Goal: Information Seeking & Learning: Learn about a topic

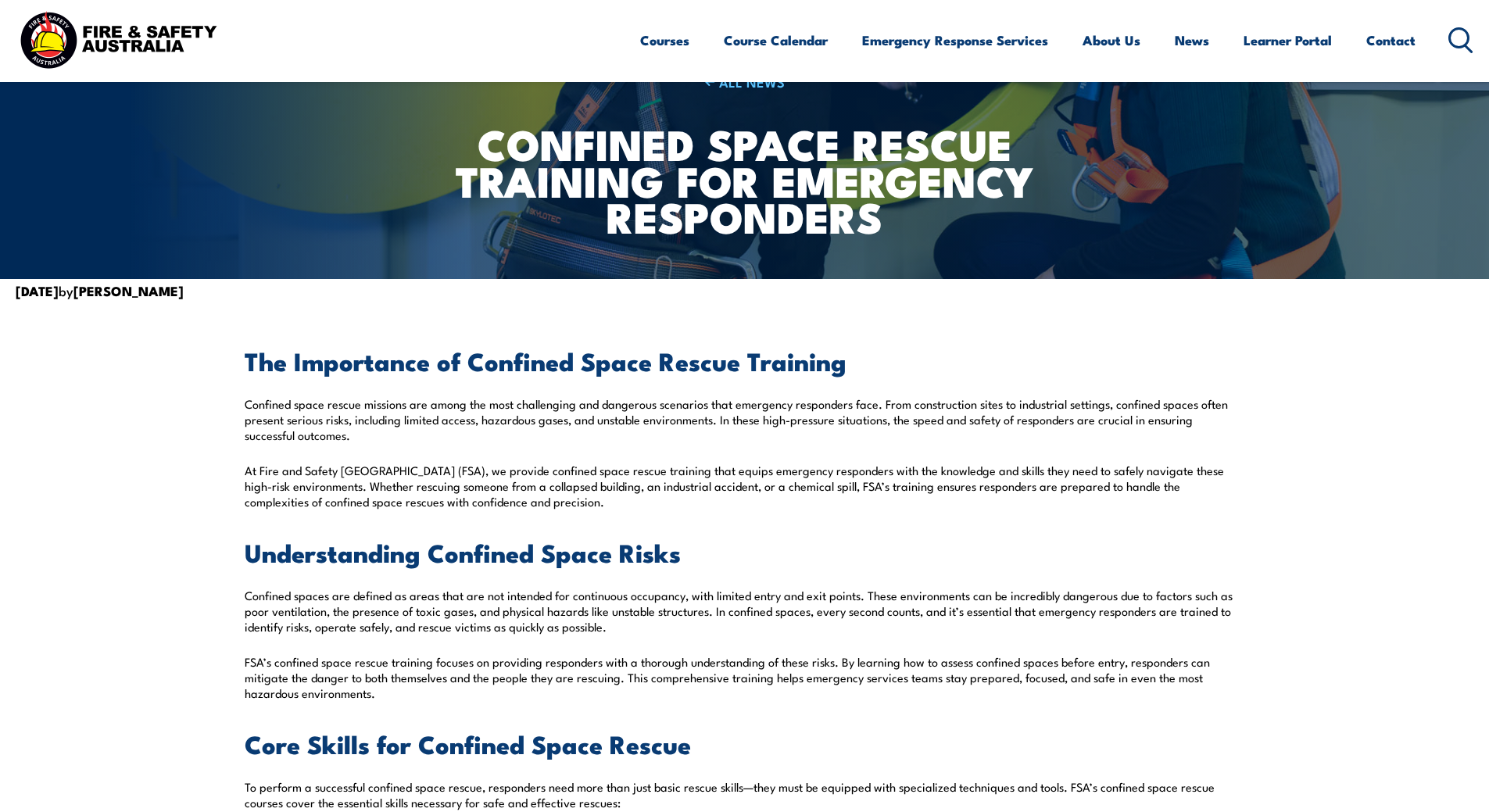
scroll to position [234, 0]
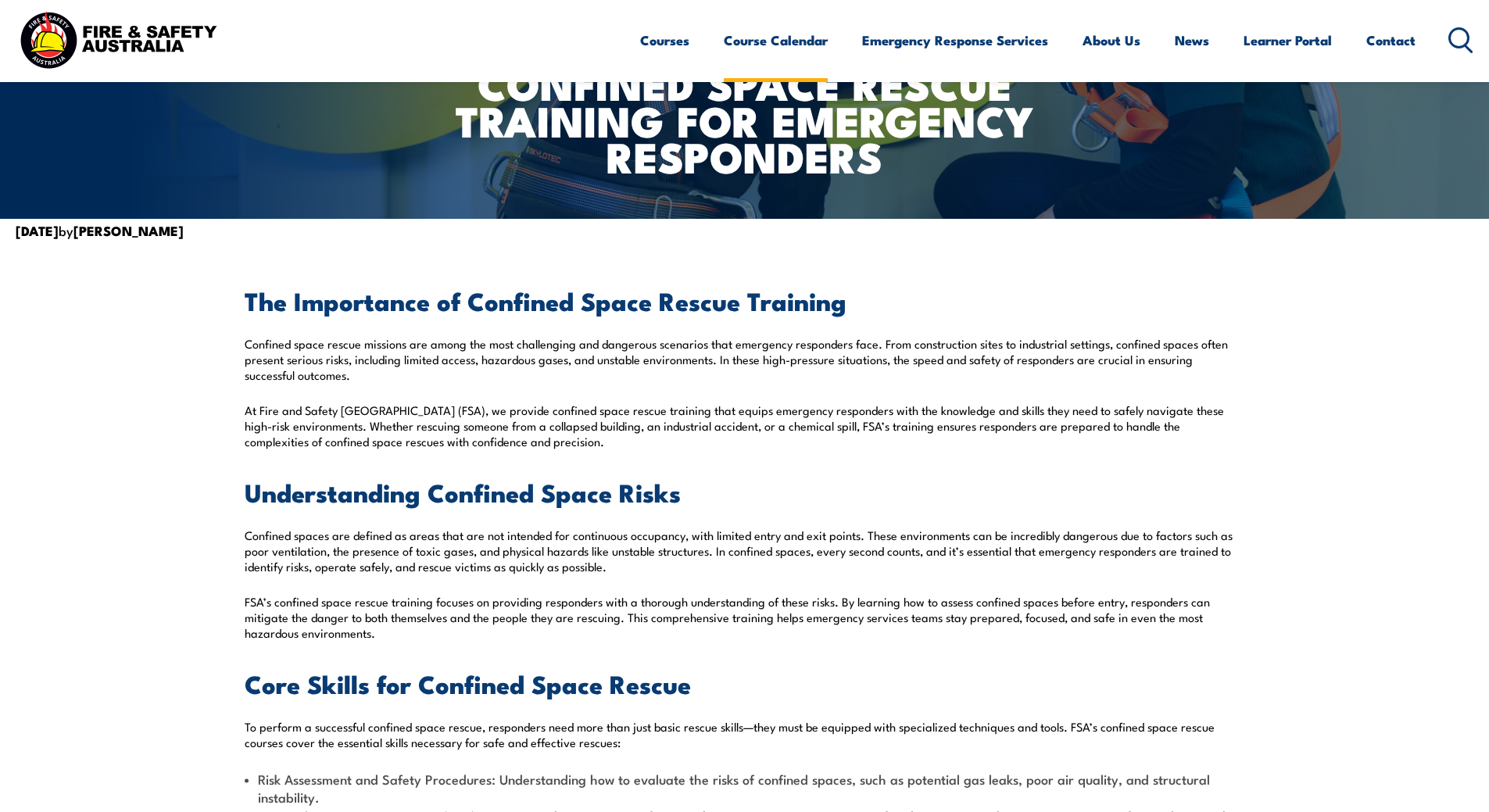
click at [773, 43] on link "Course Calendar" at bounding box center [775, 40] width 104 height 41
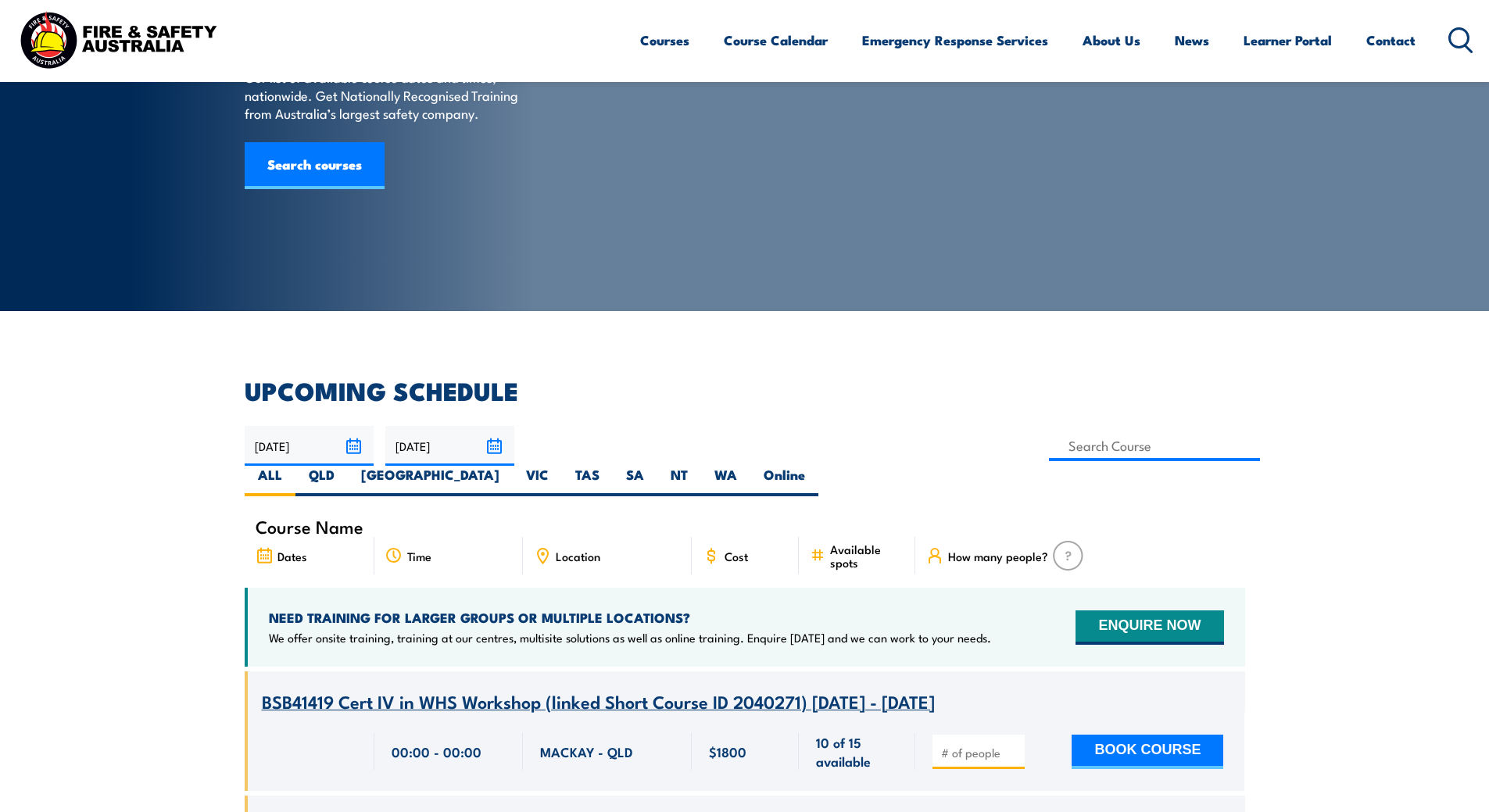
scroll to position [313, 0]
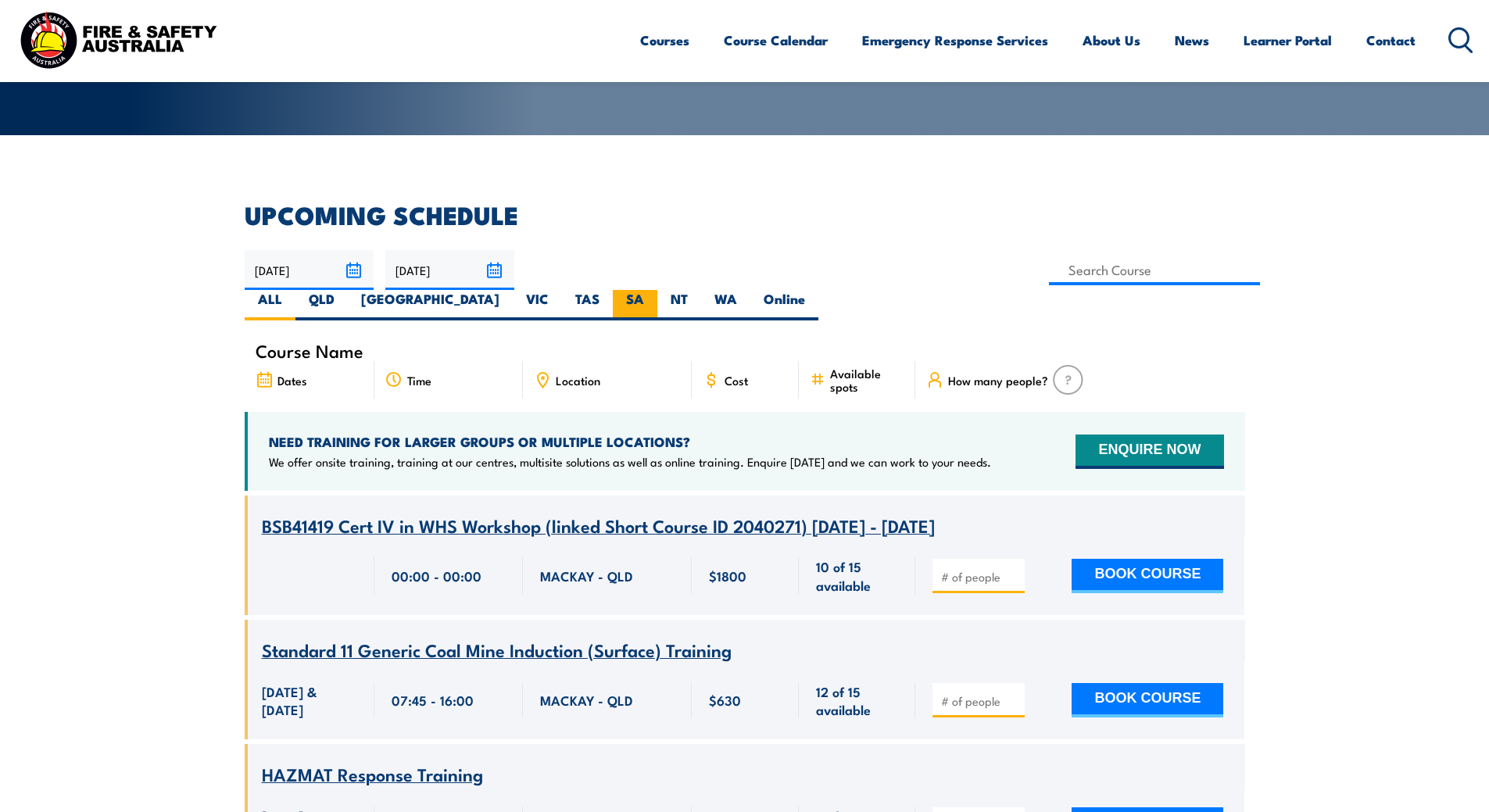
click at [658, 290] on label "SA" at bounding box center [635, 305] width 45 height 30
click at [654, 290] on input "SA" at bounding box center [649, 294] width 10 height 10
radio input "true"
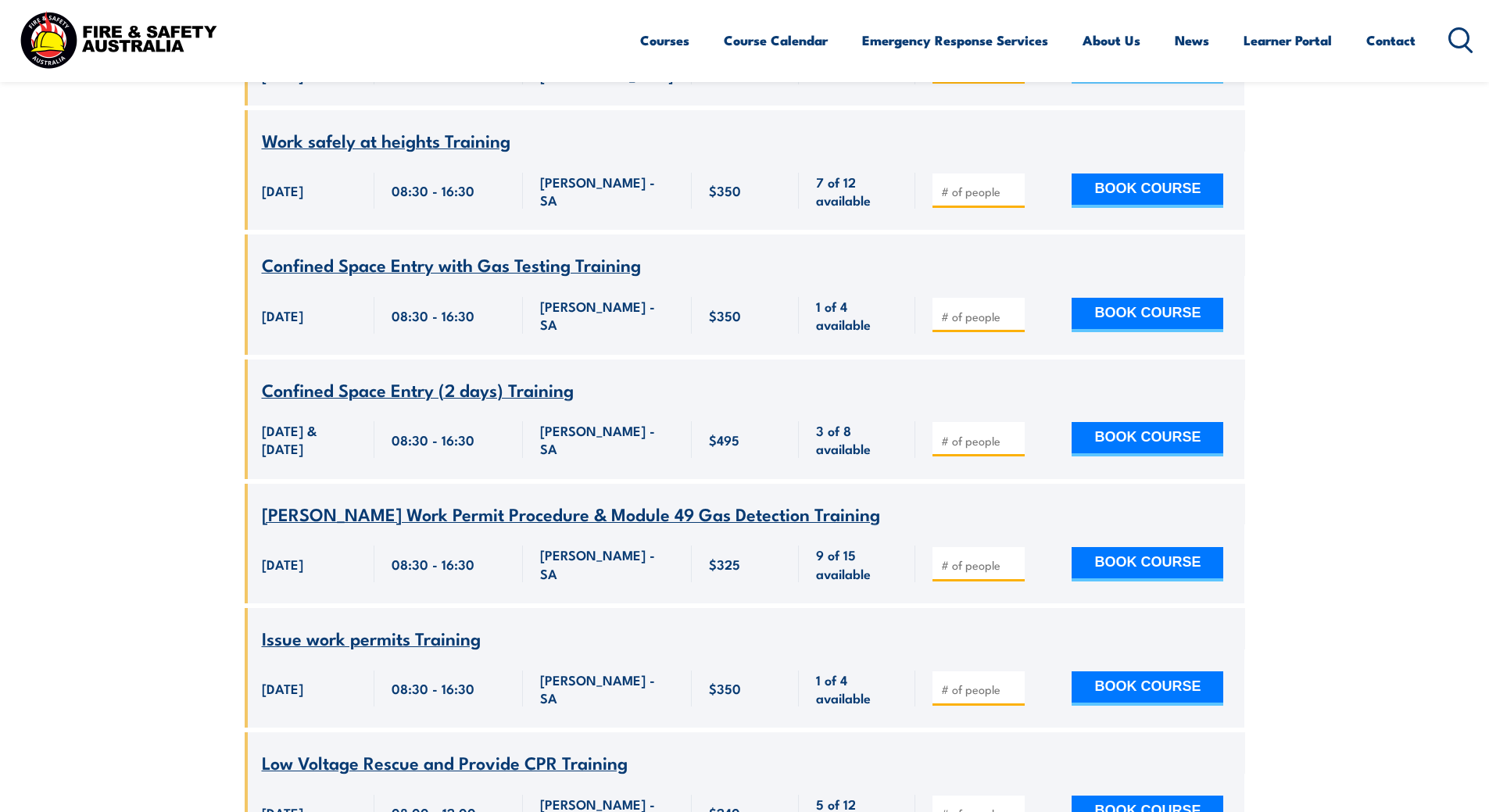
scroll to position [906, 0]
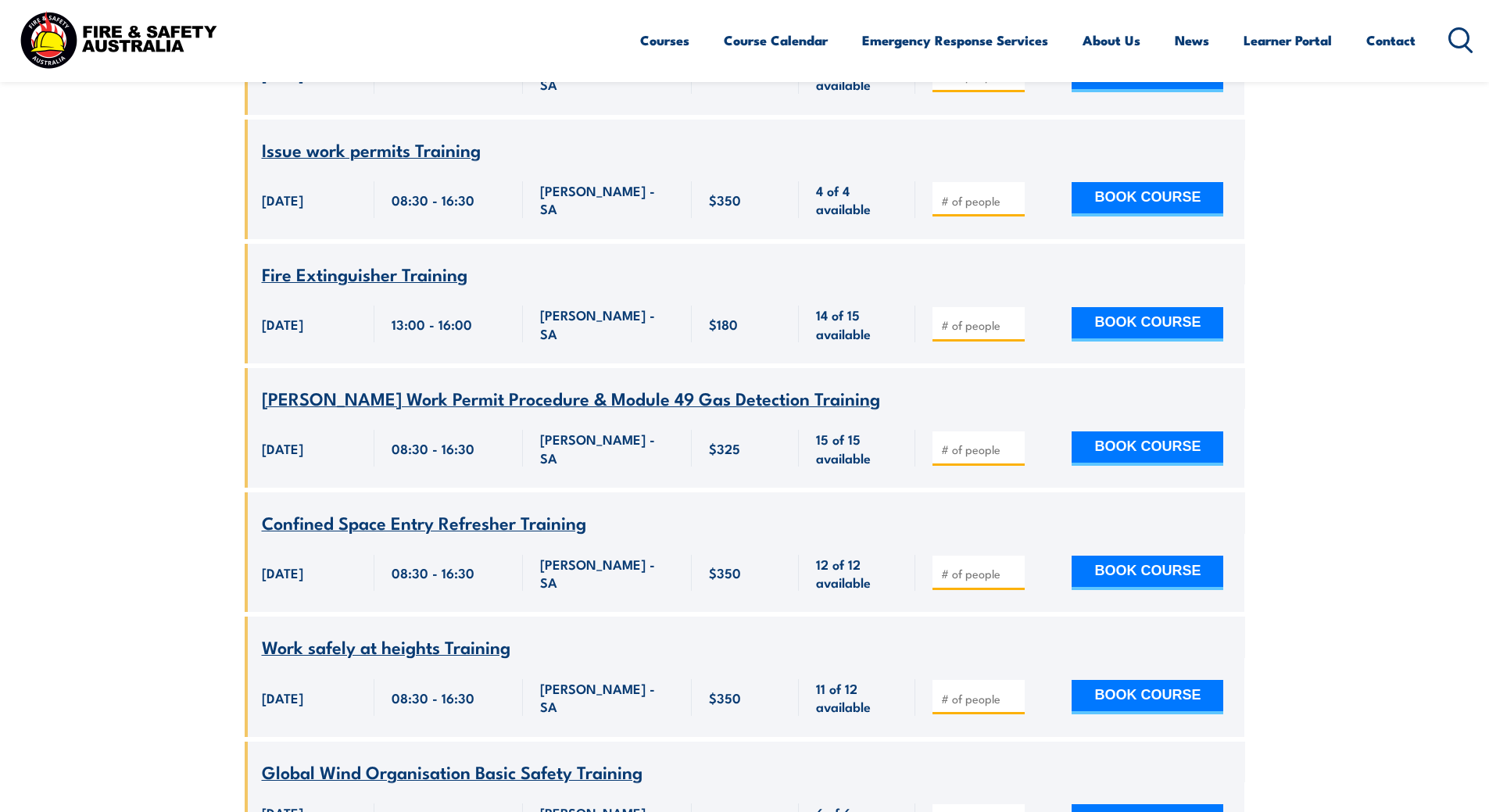
scroll to position [8175, 0]
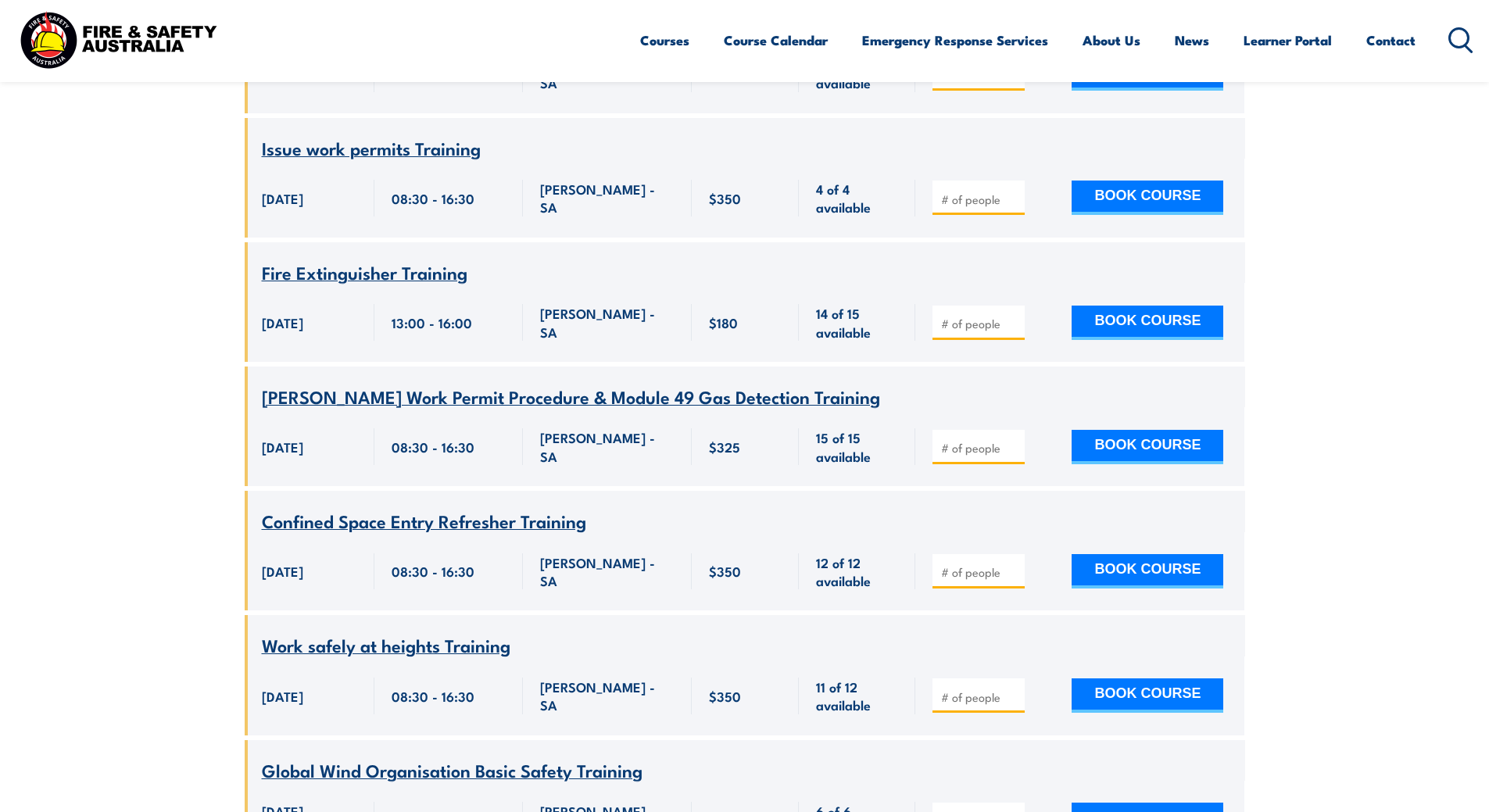
click at [435, 161] on span "Issue work permits Training" at bounding box center [372, 148] width 219 height 27
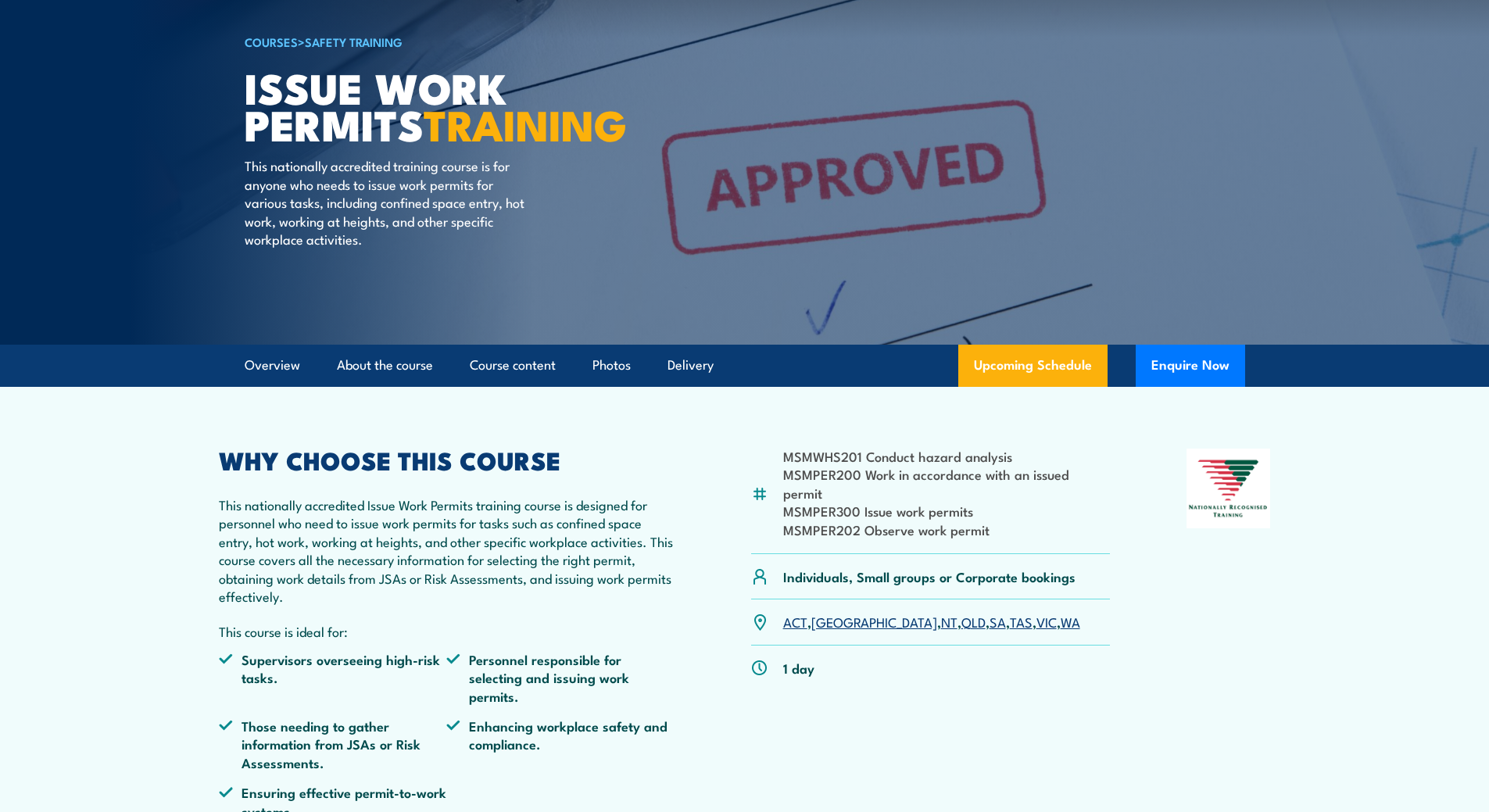
scroll to position [78, 0]
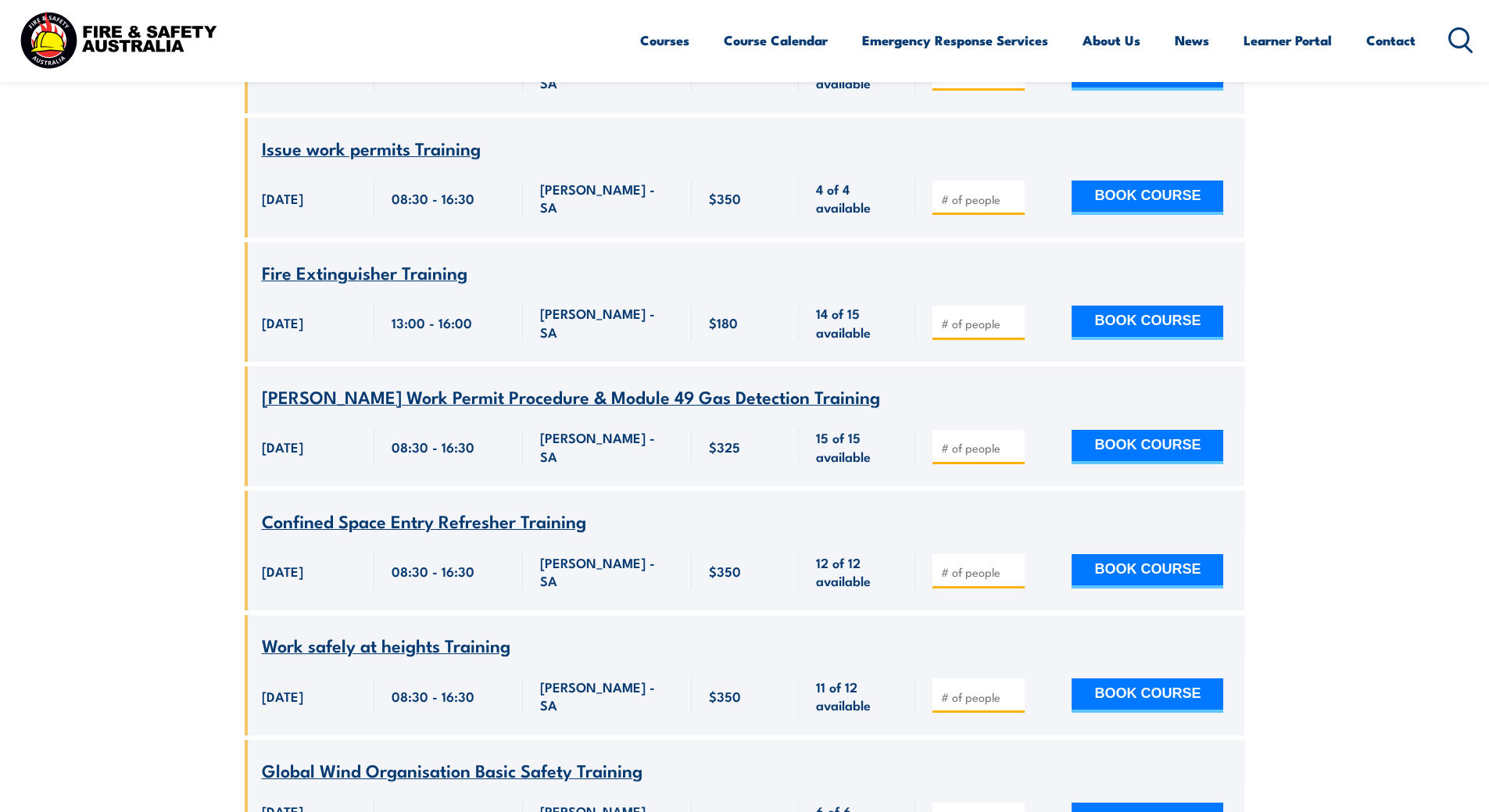
click at [374, 410] on span "[PERSON_NAME] Work Permit Procedure & Module 49 Gas Detection Training" at bounding box center [571, 396] width 619 height 27
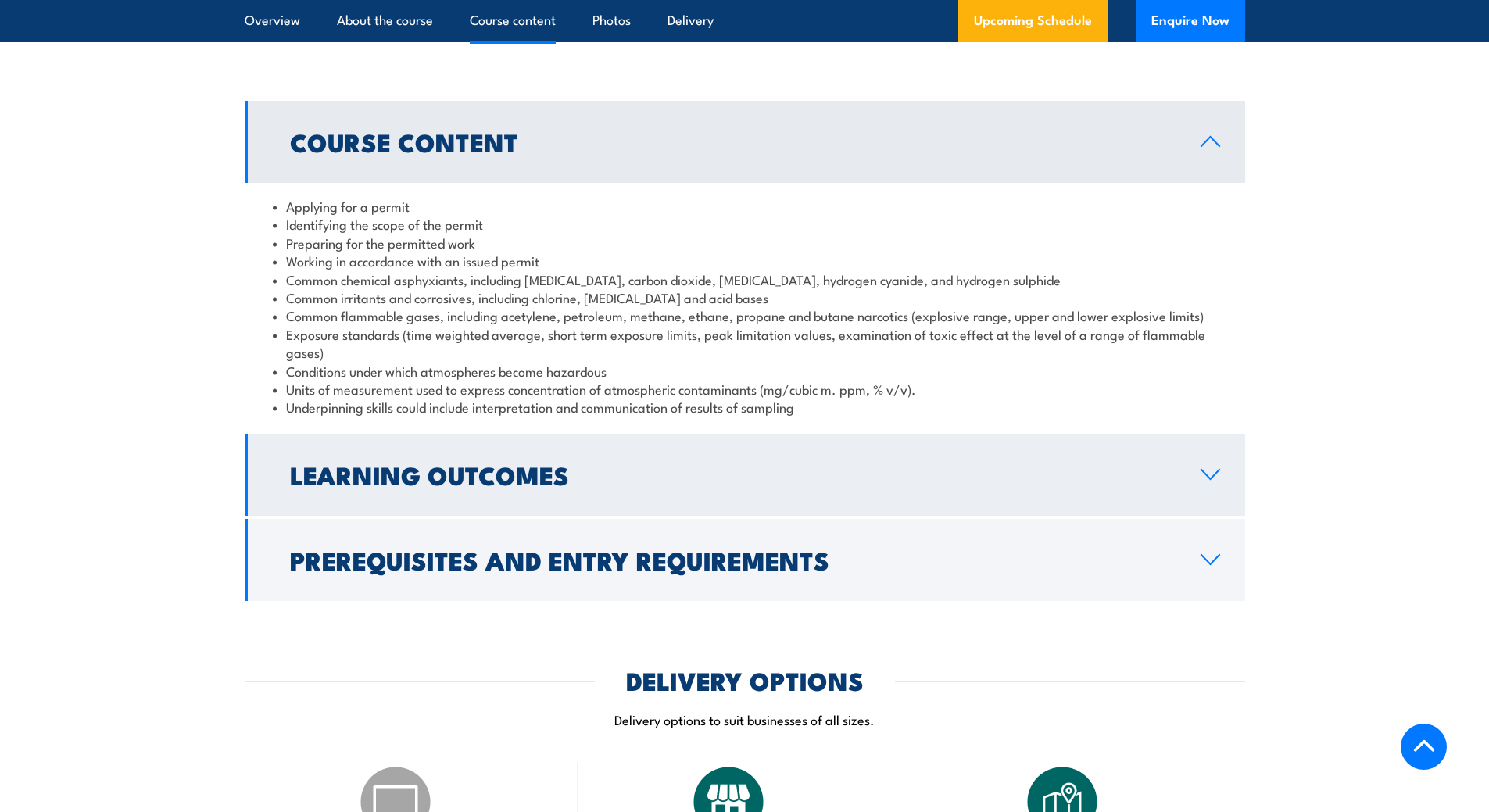
scroll to position [1329, 0]
click at [1188, 463] on link "Learning Outcomes" at bounding box center [745, 474] width 1001 height 82
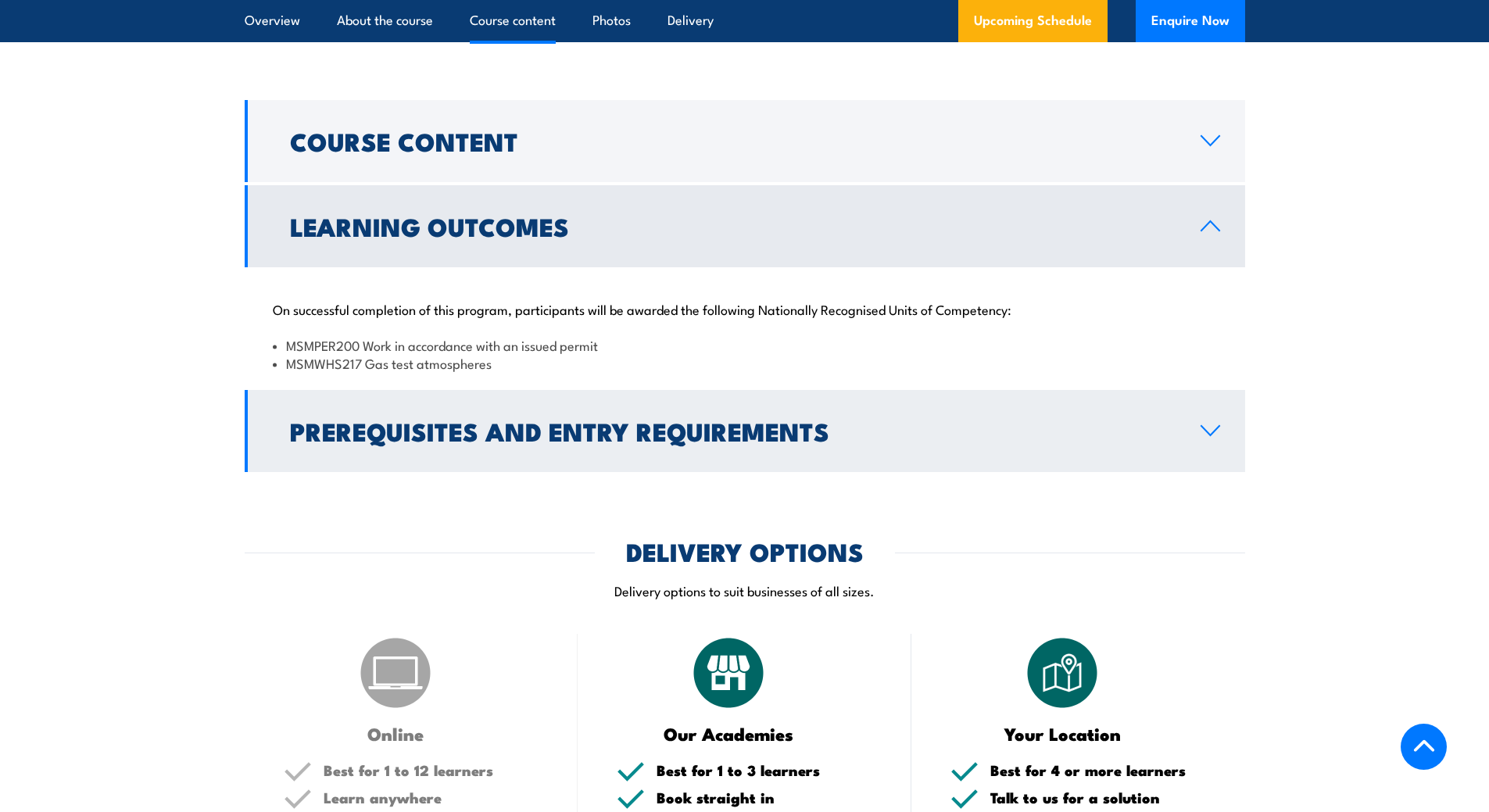
click at [1214, 424] on icon at bounding box center [1211, 430] width 21 height 12
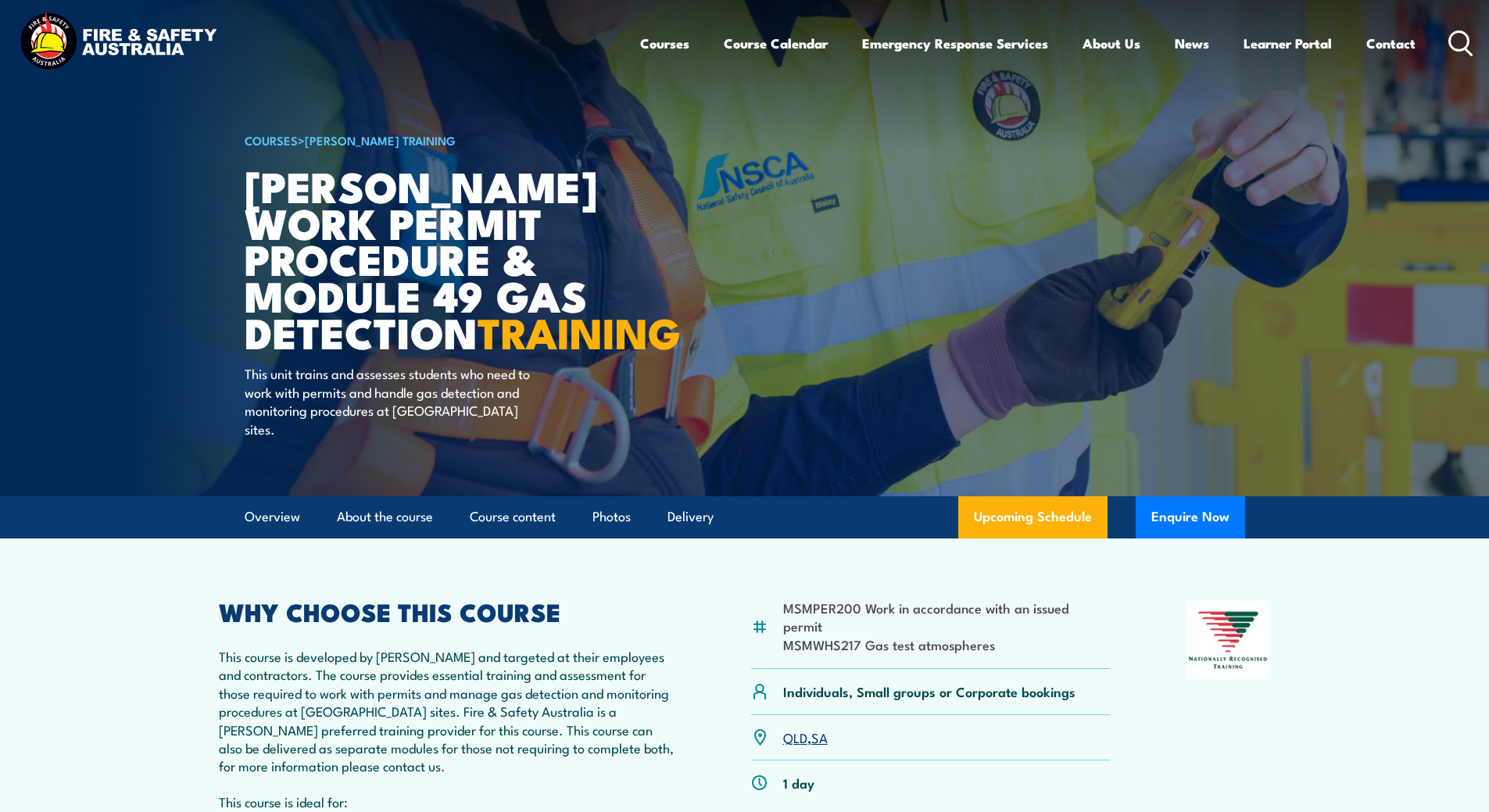
scroll to position [0, 0]
